Goal: Task Accomplishment & Management: Use online tool/utility

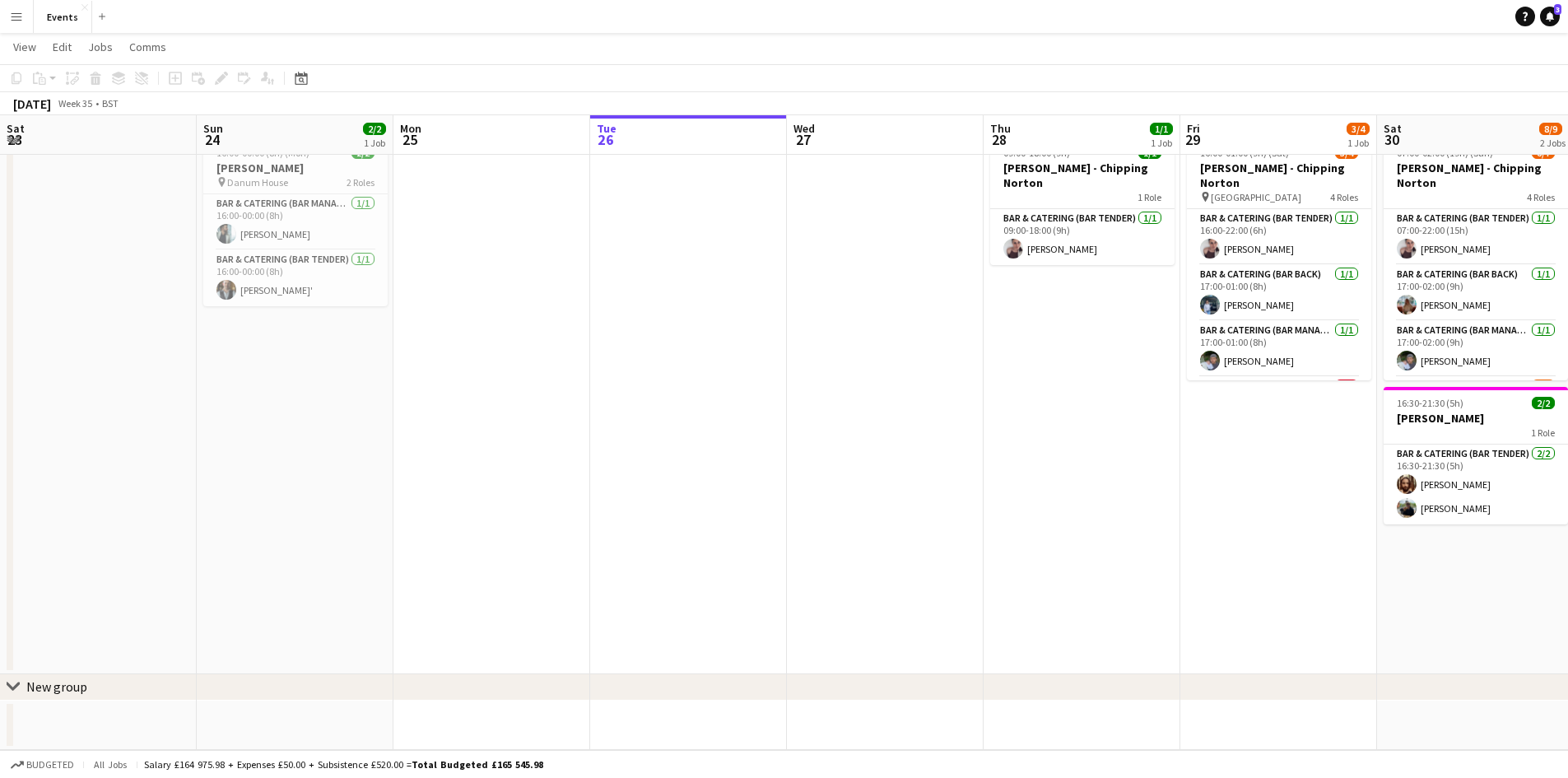
scroll to position [109, 0]
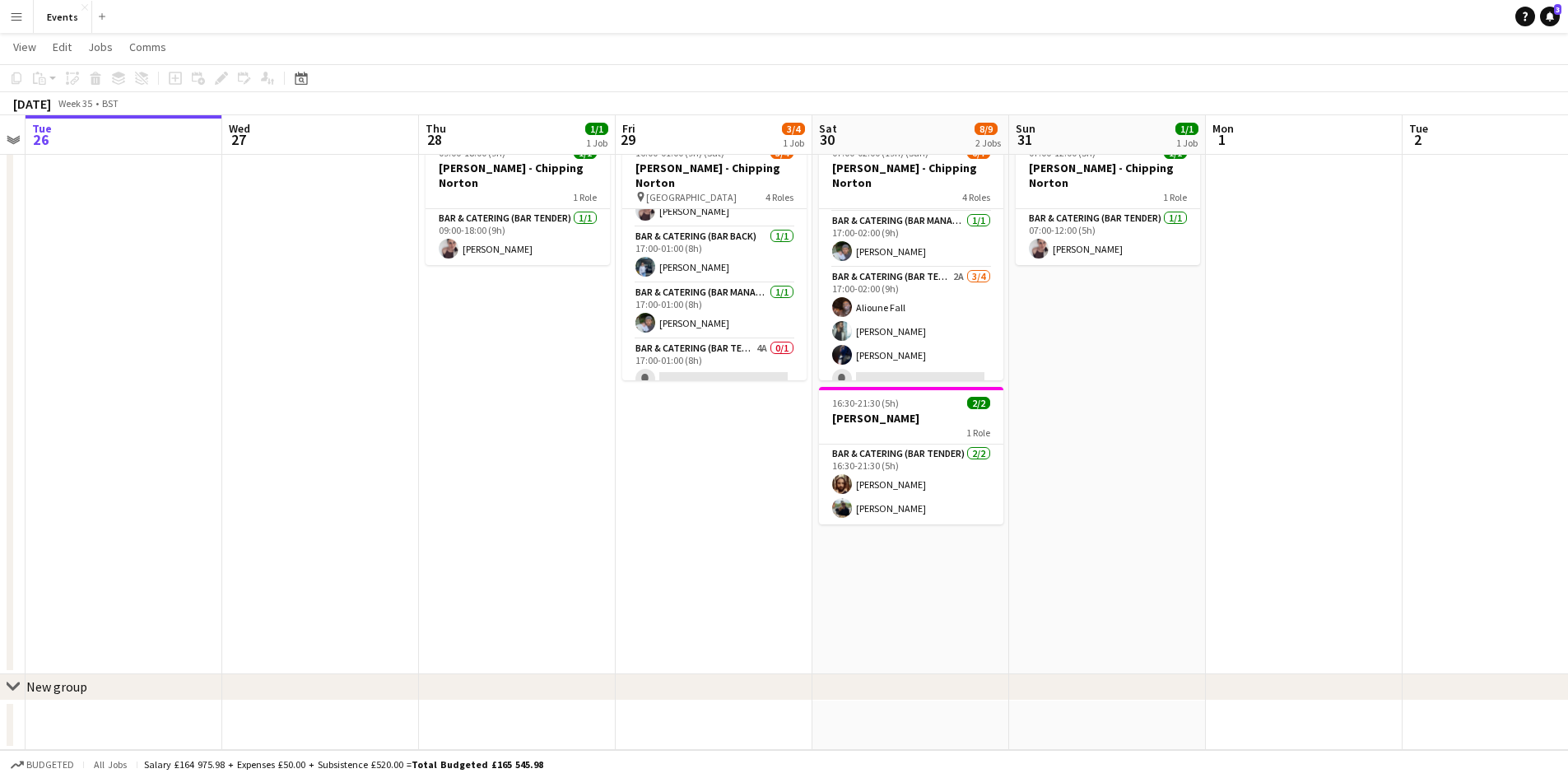
drag, startPoint x: 1362, startPoint y: 400, endPoint x: 232, endPoint y: 539, distance: 1138.5
click at [239, 539] on app-calendar-viewport "Sat 23 Sun 24 2/2 1 Job Mon 25 Tue 26 Wed 27 Thu 28 1/1 1 Job Fri 29 3/4 1 Job …" at bounding box center [784, 380] width 1568 height 740
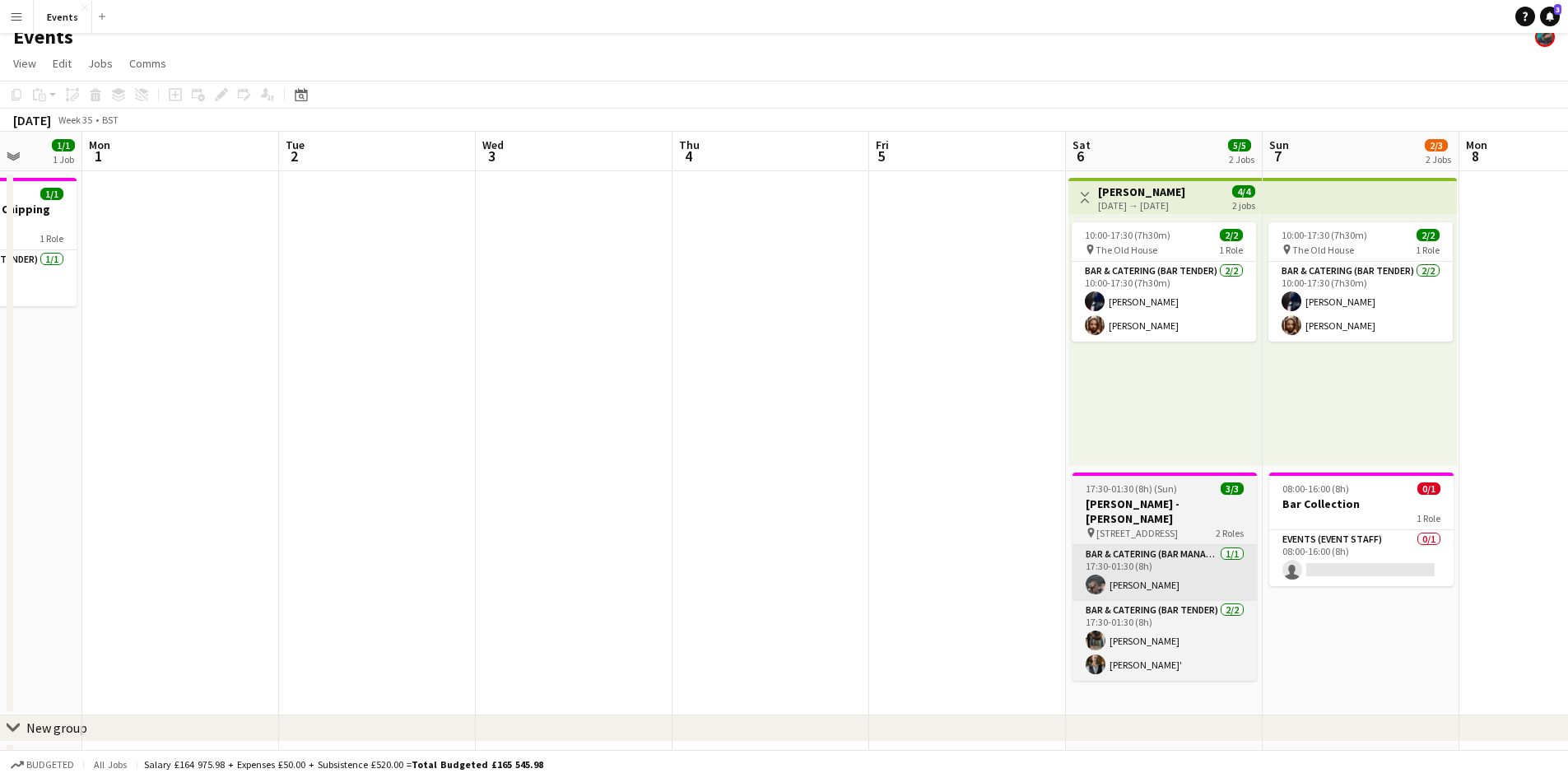
scroll to position [0, 0]
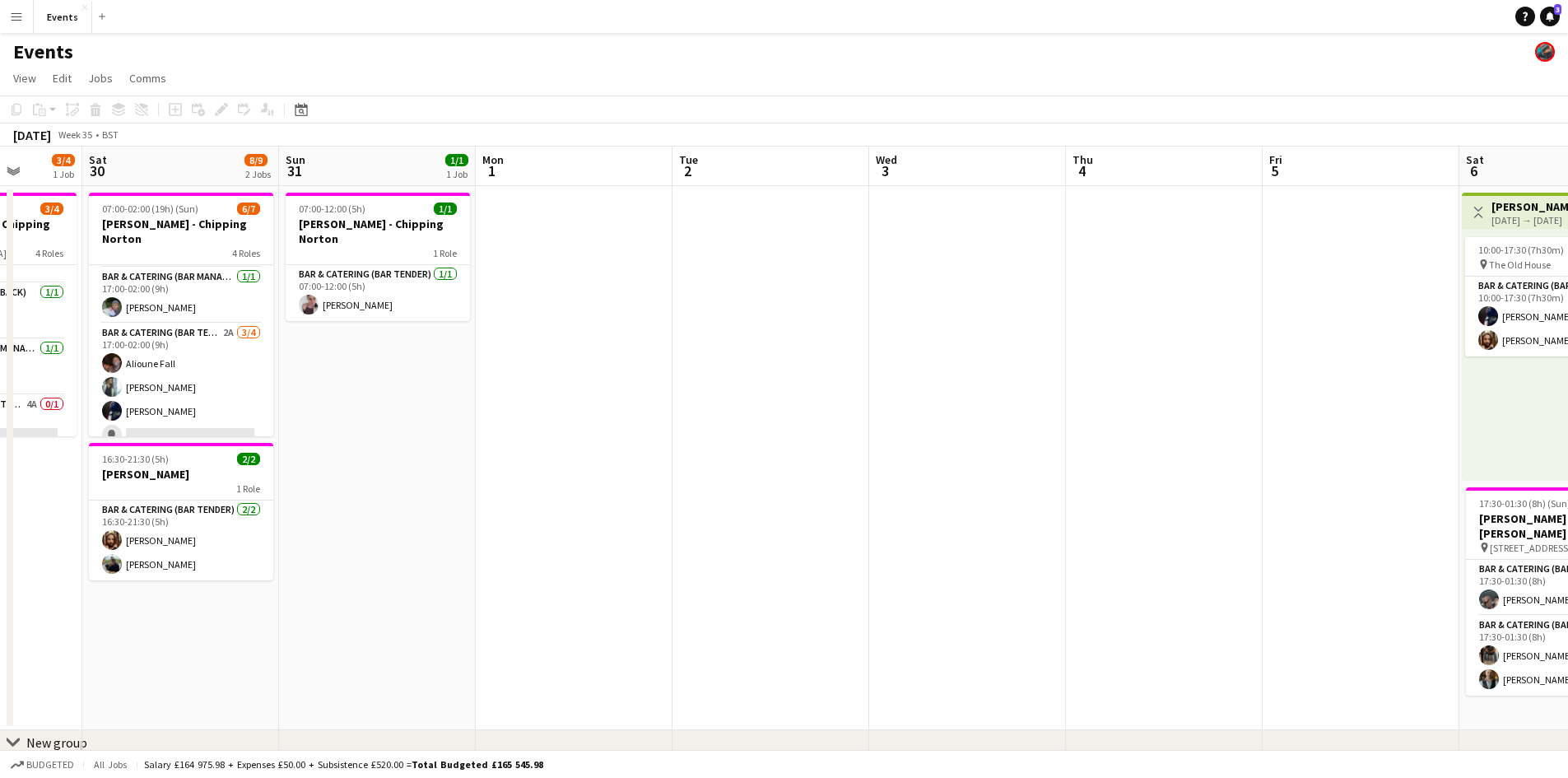
drag, startPoint x: 256, startPoint y: 412, endPoint x: 949, endPoint y: 406, distance: 693.0
click at [933, 408] on app-calendar-viewport "Wed 27 Thu 28 1/1 1 Job Fri 29 3/4 1 Job Sat 30 8/9 2 Jobs Sun 31 1/1 1 Job Mon…" at bounding box center [784, 475] width 1568 height 659
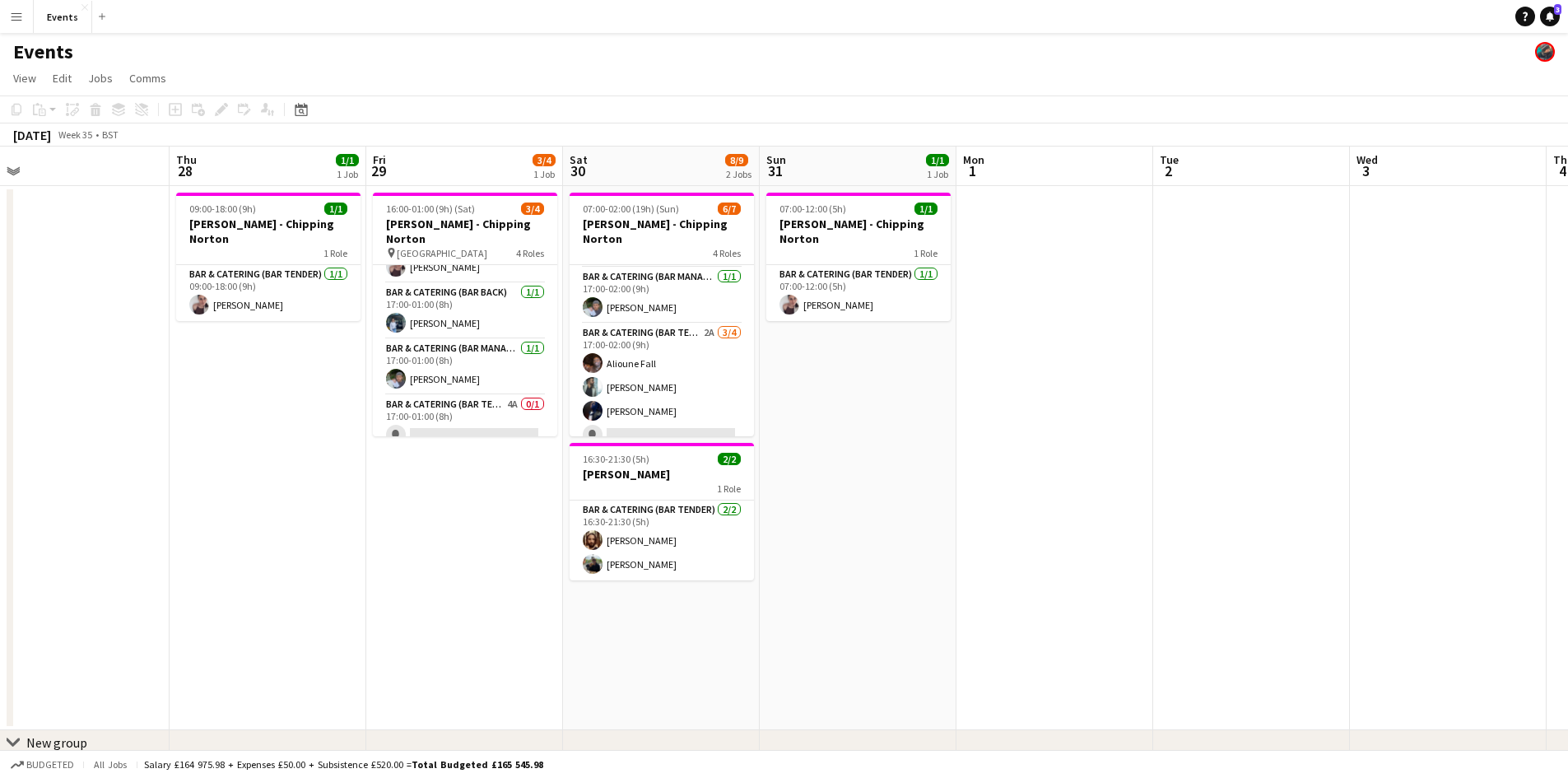
click at [1050, 501] on app-calendar-viewport "Mon 25 Tue 26 Wed 27 Thu 28 1/1 1 Job Fri 29 3/4 1 Job Sat 30 8/9 2 Jobs Sun 31…" at bounding box center [784, 475] width 1568 height 659
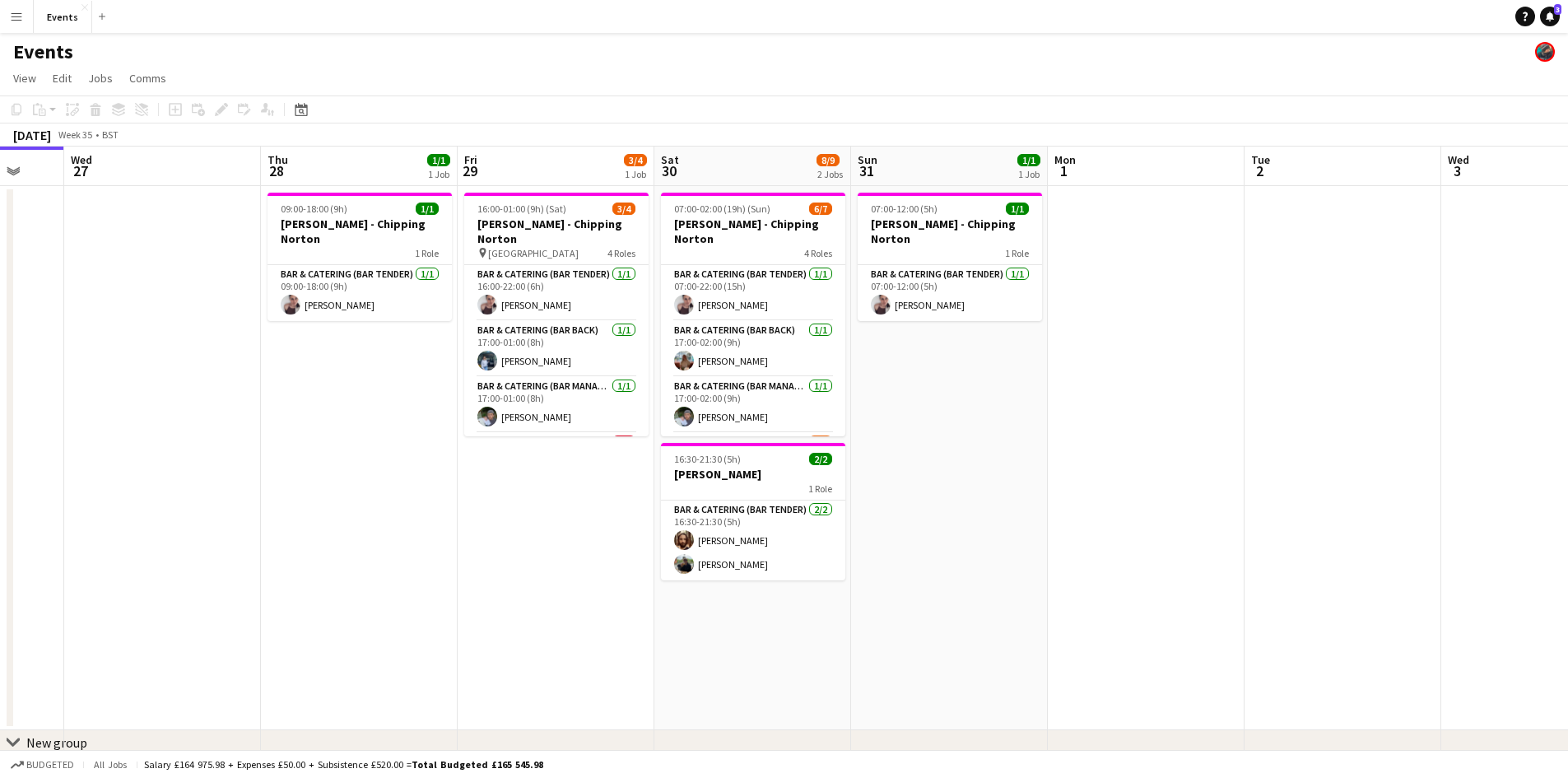
drag, startPoint x: 541, startPoint y: 550, endPoint x: 311, endPoint y: 555, distance: 230.1
click at [501, 555] on app-calendar-viewport "Sun 24 2/2 1 Job Mon 25 Tue 26 Wed 27 Thu 28 1/1 1 Job Fri 29 3/4 1 Job Sat 30 …" at bounding box center [784, 475] width 1568 height 659
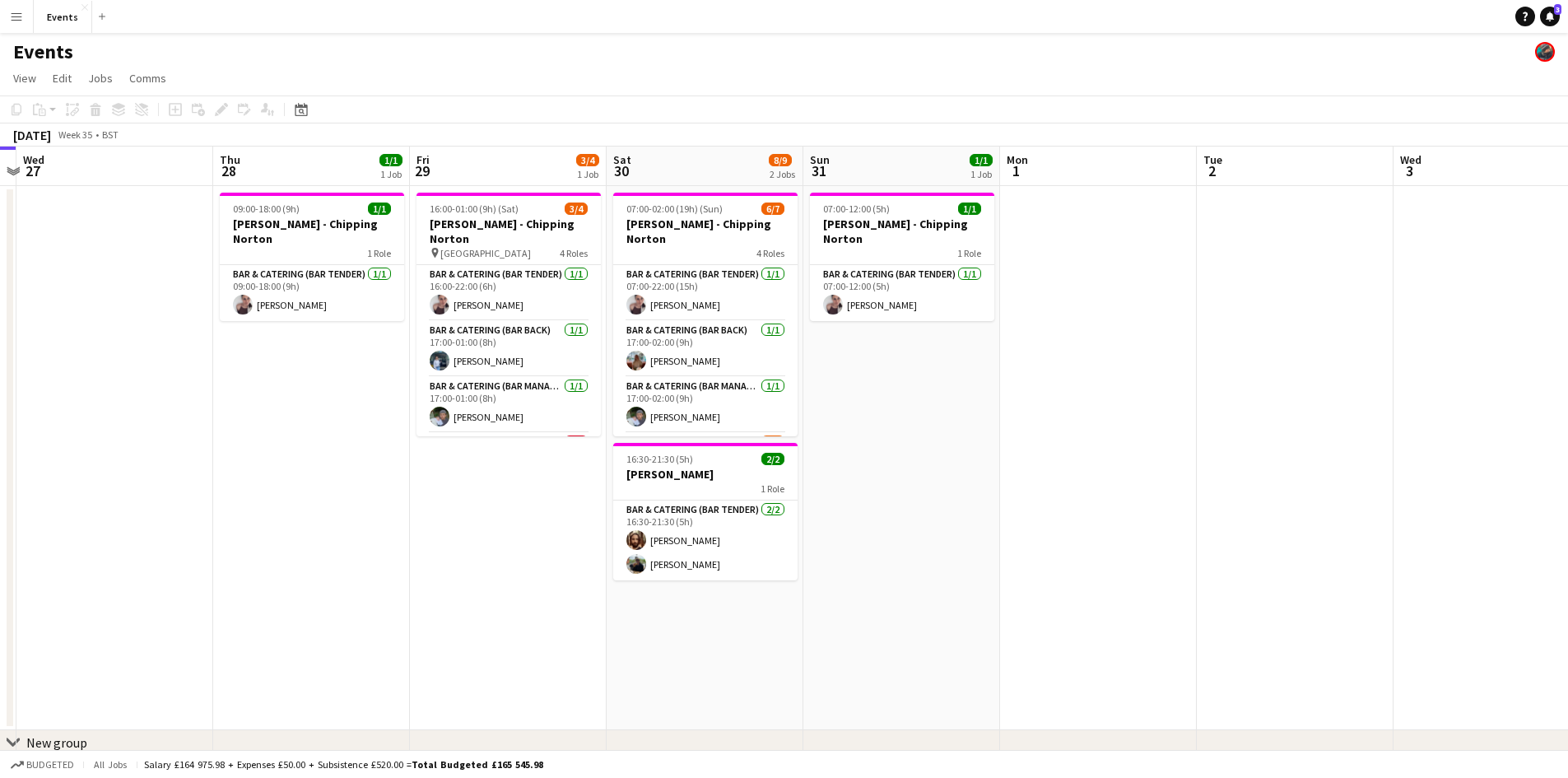
scroll to position [0, 578]
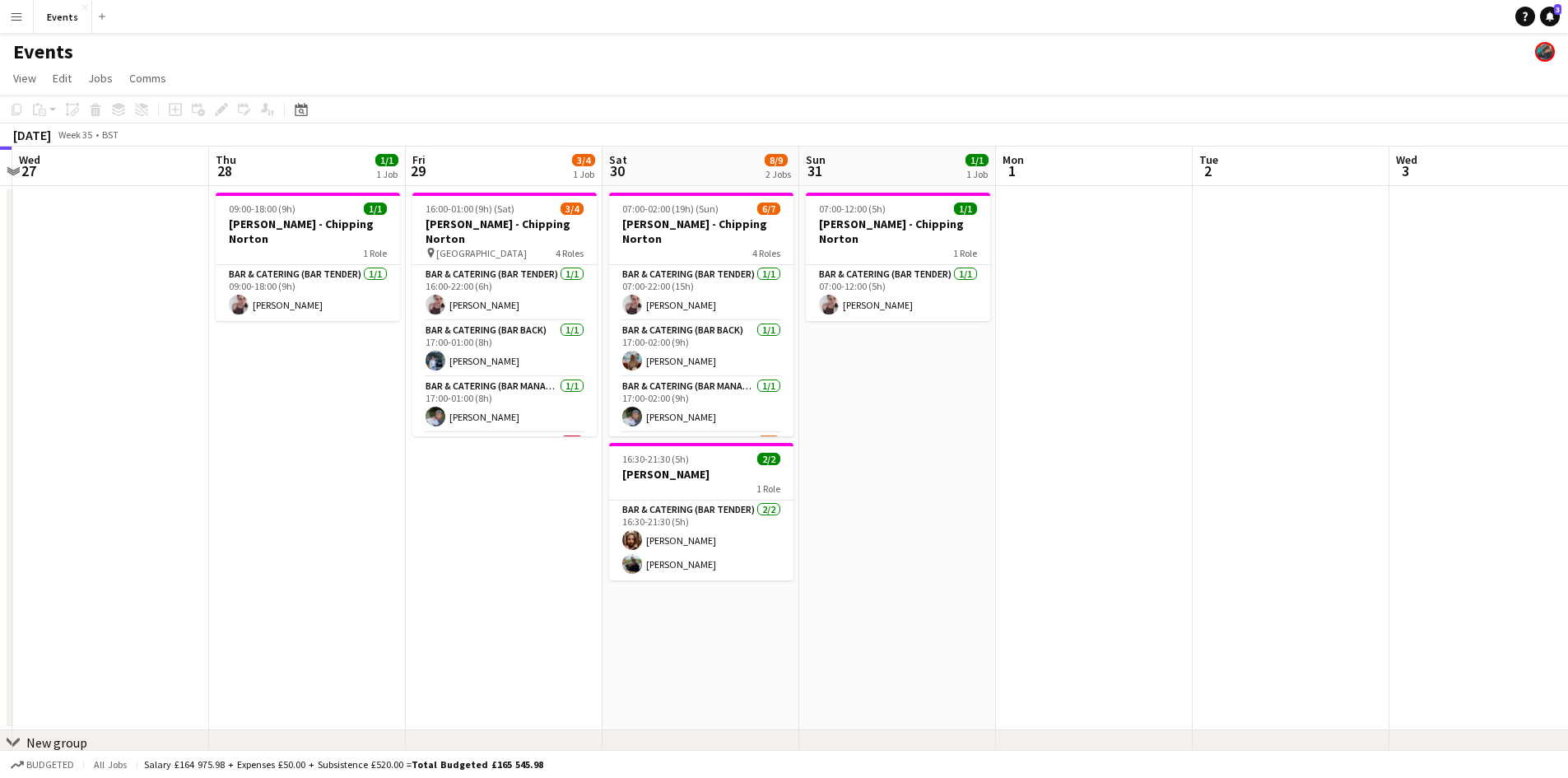
drag, startPoint x: 373, startPoint y: 551, endPoint x: 361, endPoint y: 577, distance: 28.6
click at [361, 577] on app-calendar-viewport "Sun 24 2/2 1 Job Mon 25 Tue 26 Wed 27 Thu 28 1/1 1 Job Fri 29 3/4 1 Job Sat 30 …" at bounding box center [784, 475] width 1568 height 659
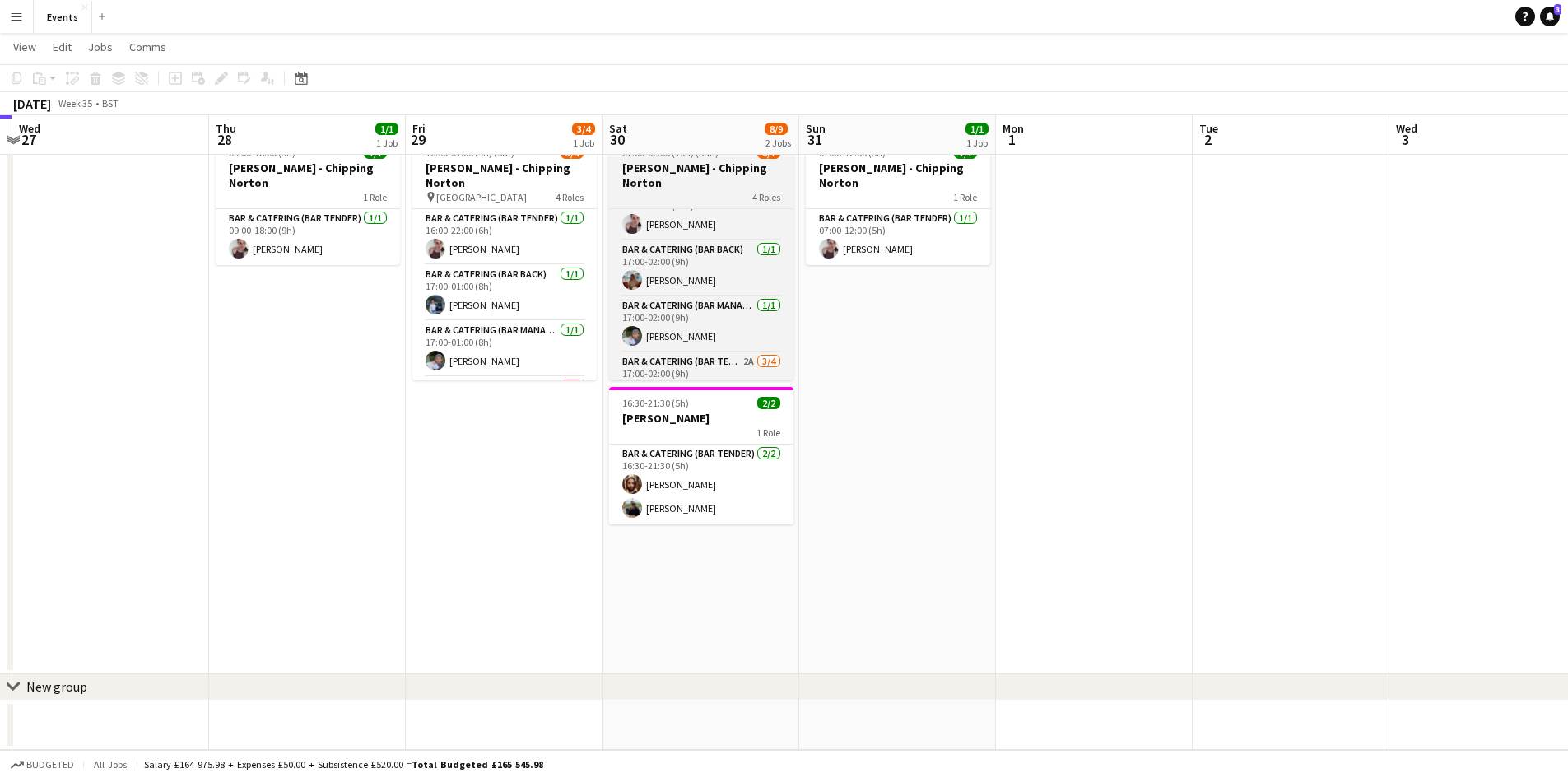
scroll to position [0, 0]
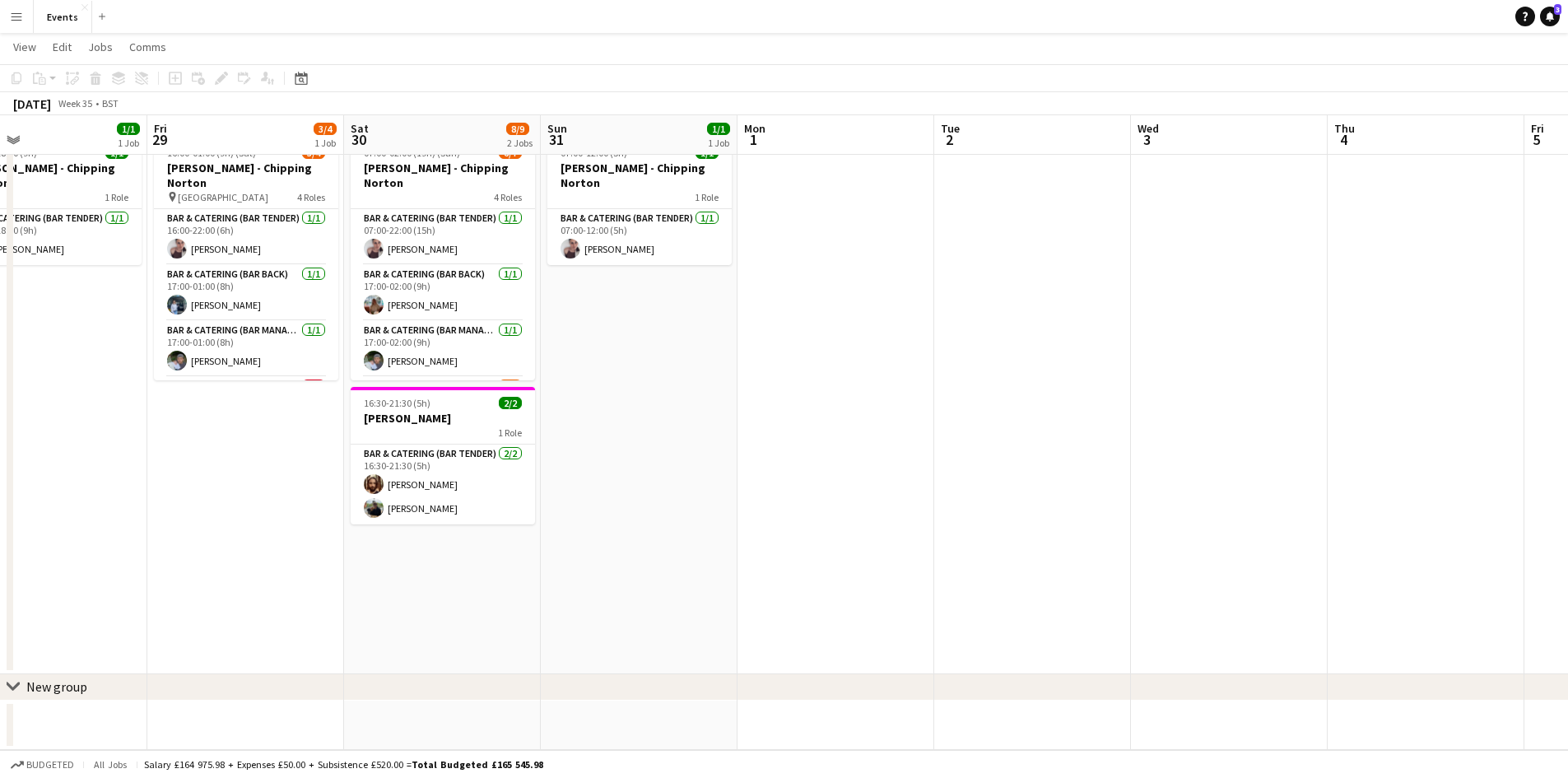
drag, startPoint x: 1005, startPoint y: 290, endPoint x: 705, endPoint y: 317, distance: 301.2
click at [739, 316] on app-calendar-viewport "Mon 25 Tue 26 Wed 27 Thu 28 1/1 1 Job Fri 29 3/4 1 Job Sat 30 8/9 2 Jobs Sun 31…" at bounding box center [784, 380] width 1568 height 740
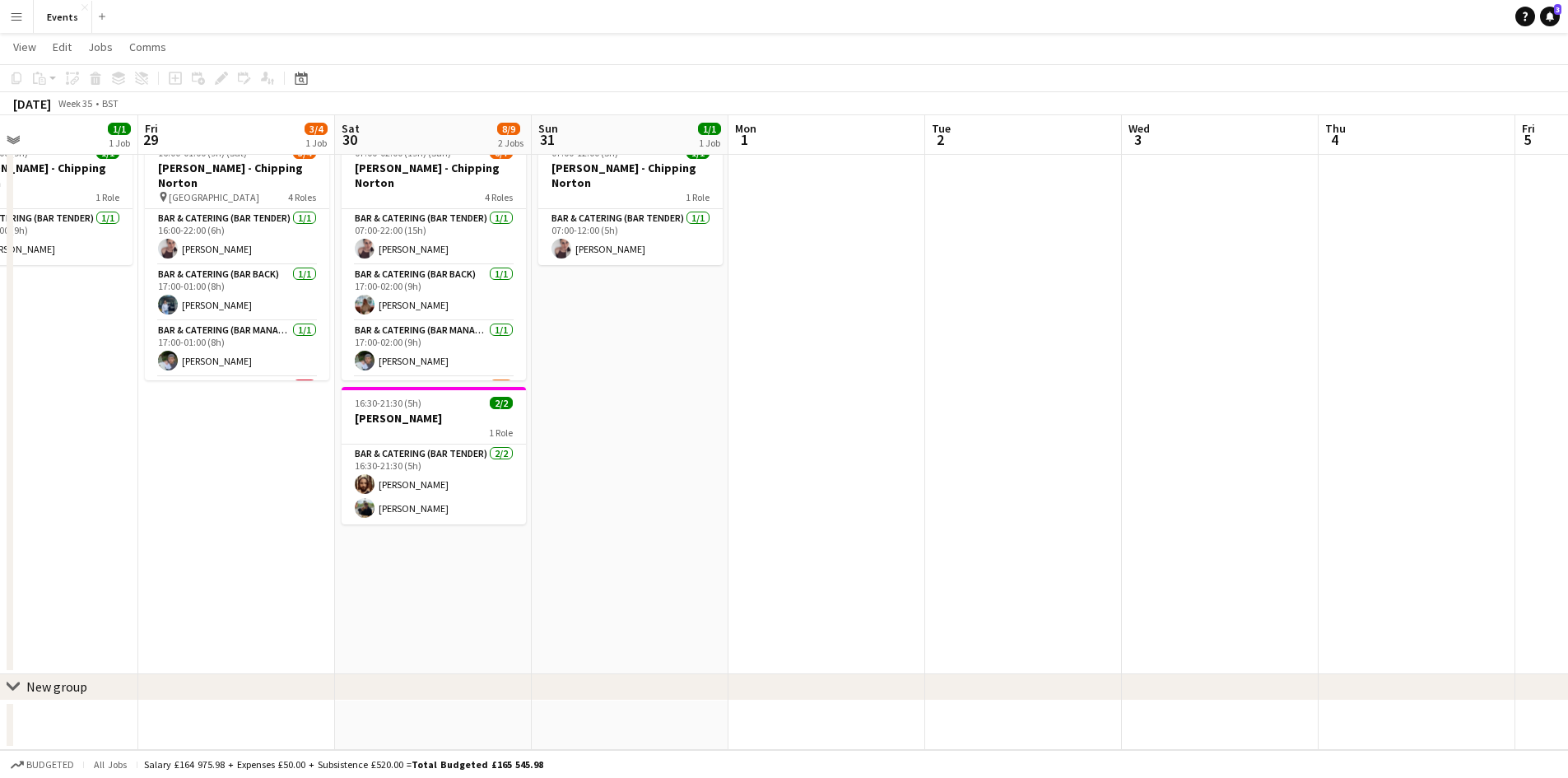
click at [703, 317] on app-date-cell "07:00-12:00 (5h) 1/1 [PERSON_NAME] - Chipping Norton 1 Role Bar & Catering (Bar…" at bounding box center [631, 402] width 197 height 544
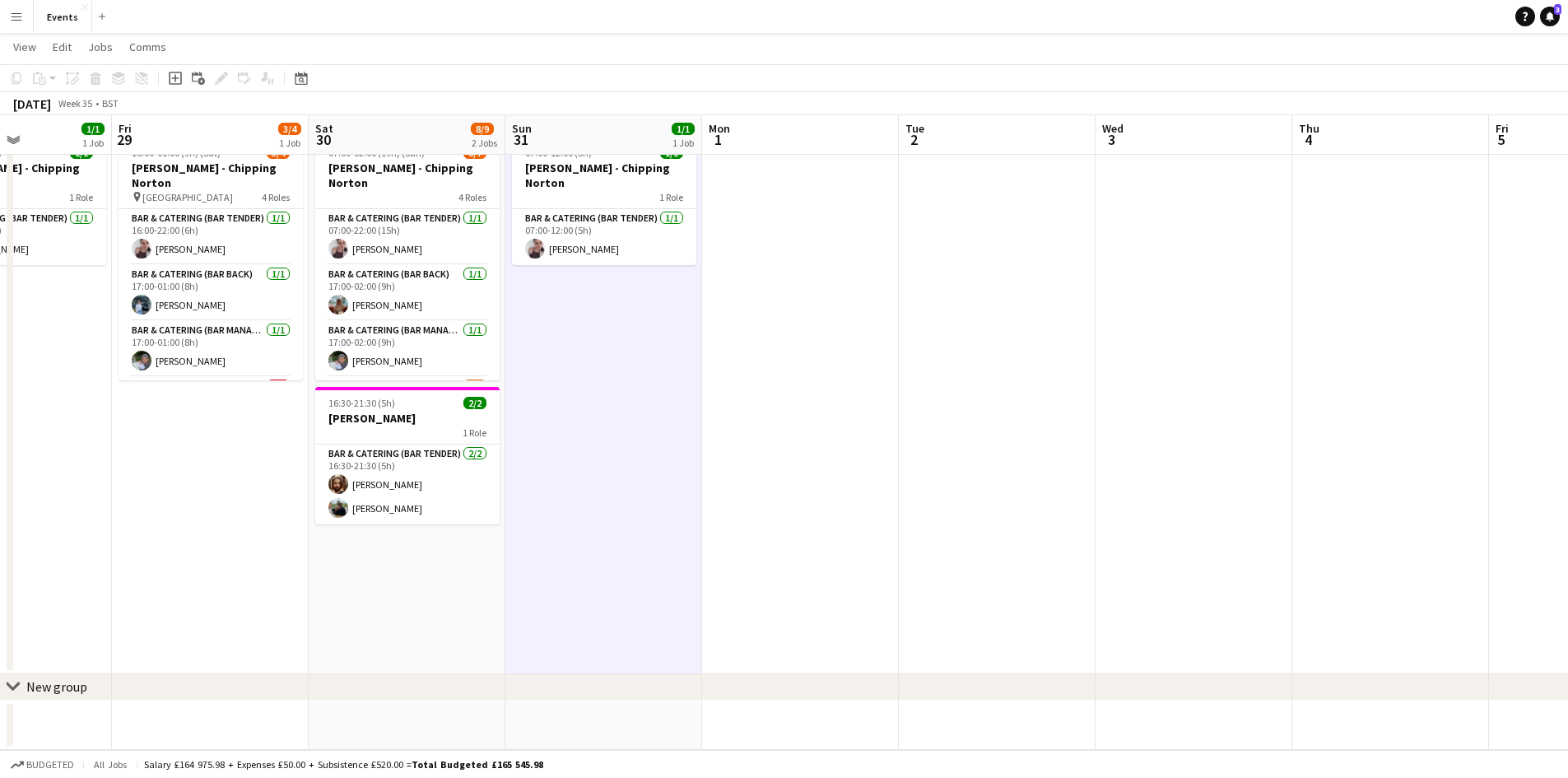
drag, startPoint x: 907, startPoint y: 359, endPoint x: 882, endPoint y: 362, distance: 25.2
click at [886, 362] on app-calendar-viewport "Tue 26 Wed 27 Thu 28 1/1 1 Job Fri 29 3/4 1 Job Sat 30 8/9 2 Jobs Sun 31 1/1 1 …" at bounding box center [784, 380] width 1568 height 740
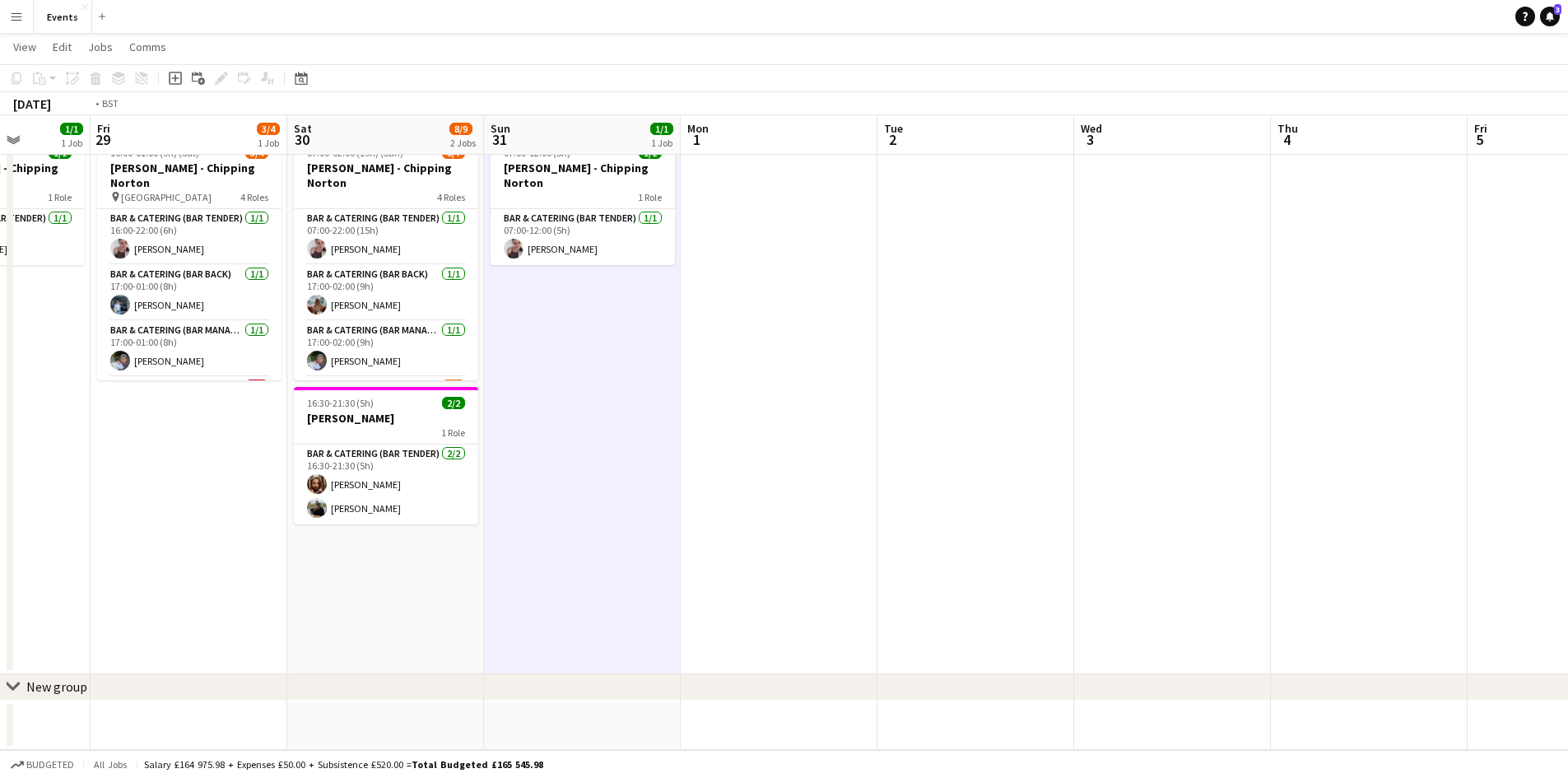
click at [239, 497] on app-calendar-viewport "Tue 26 Wed 27 Thu 28 1/1 1 Job Fri 29 3/4 1 Job Sat 30 8/9 2 Jobs Sun 31 1/1 1 …" at bounding box center [784, 380] width 1568 height 740
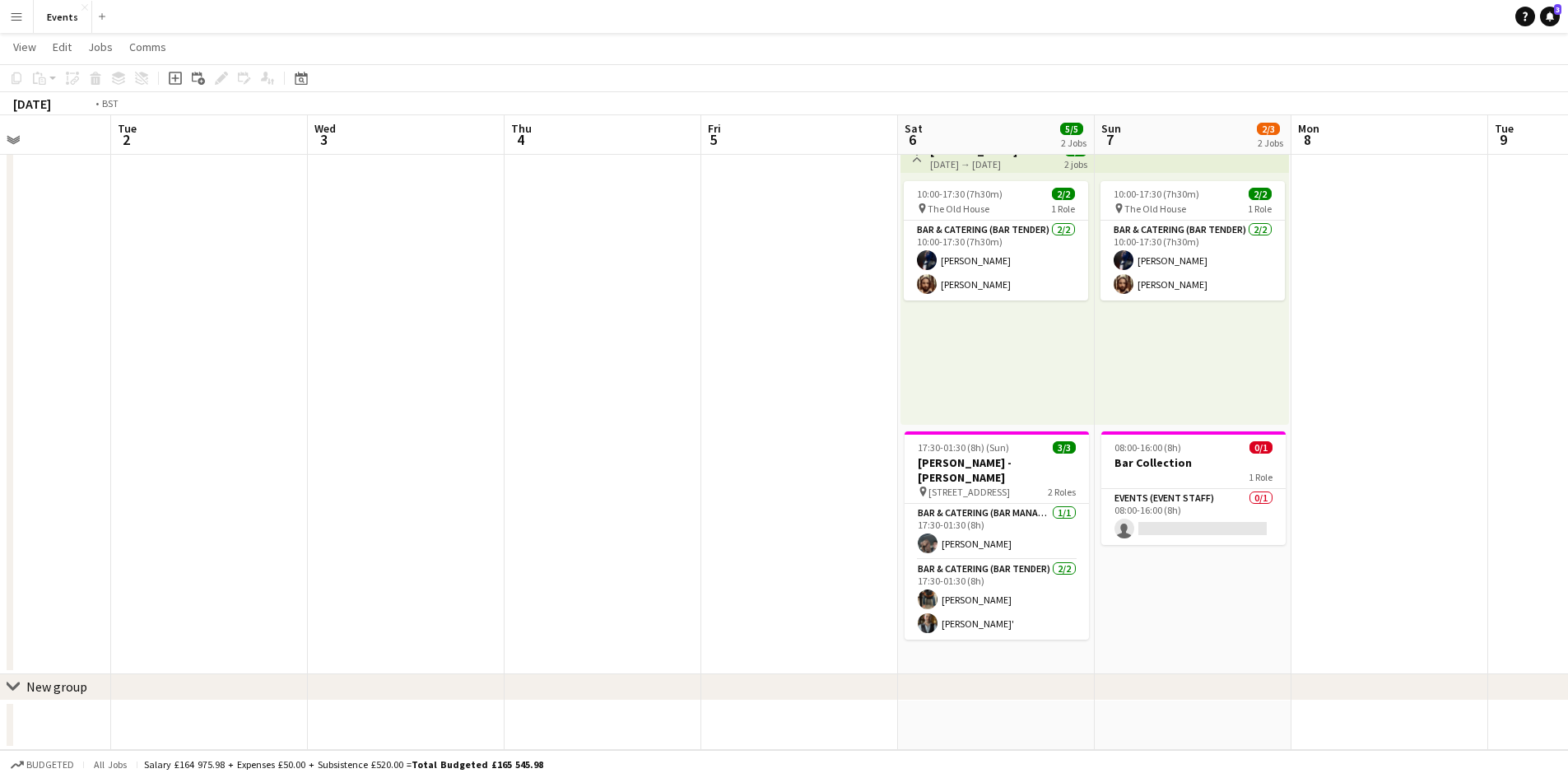
drag, startPoint x: 303, startPoint y: 449, endPoint x: 1038, endPoint y: 456, distance: 735.0
click at [1032, 457] on app-calendar-viewport "Sat 30 8/9 2 Jobs Sun 31 1/1 1 Job Mon 1 Tue 2 Wed 3 Thu 4 Fri 5 Sat 6 5/5 2 Jo…" at bounding box center [784, 380] width 1568 height 740
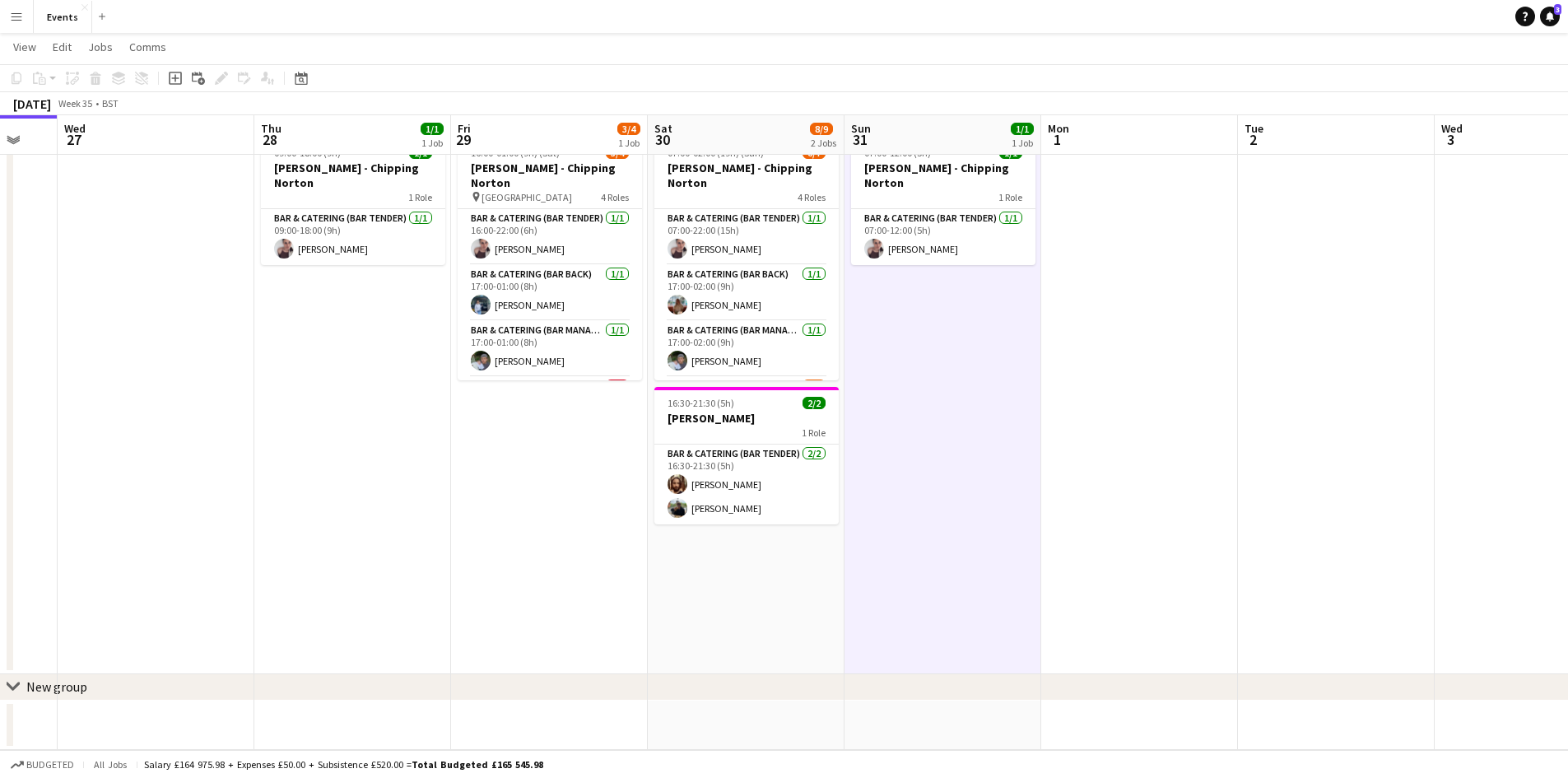
drag, startPoint x: 61, startPoint y: 501, endPoint x: 665, endPoint y: 472, distance: 604.7
click at [651, 472] on app-calendar-viewport "Mon 25 Tue 26 Wed 27 Thu 28 1/1 1 Job Fri 29 3/4 1 Job Sat 30 8/9 2 Jobs Sun 31…" at bounding box center [784, 380] width 1568 height 740
